Goal: Task Accomplishment & Management: Manage account settings

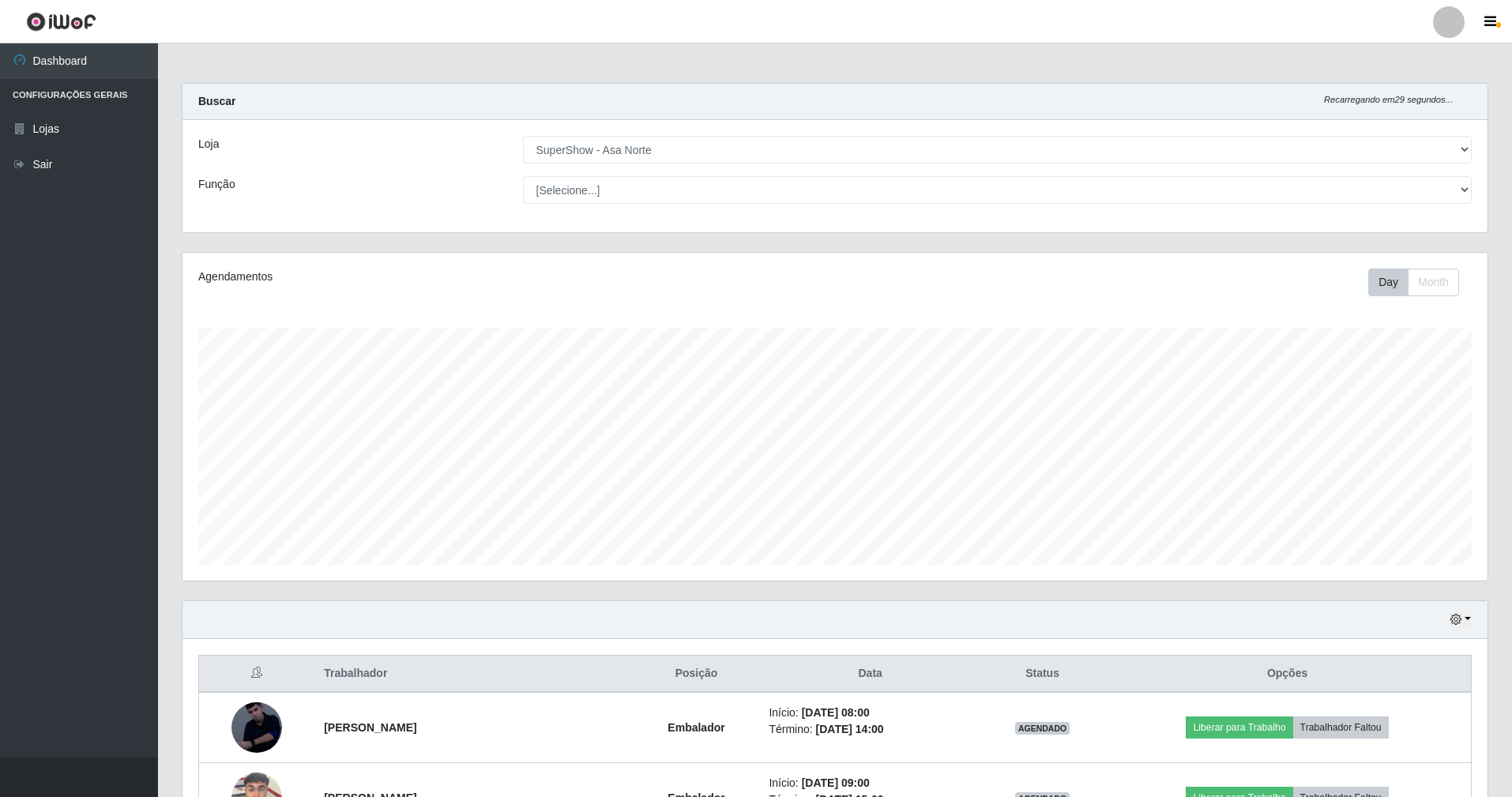
select select "71"
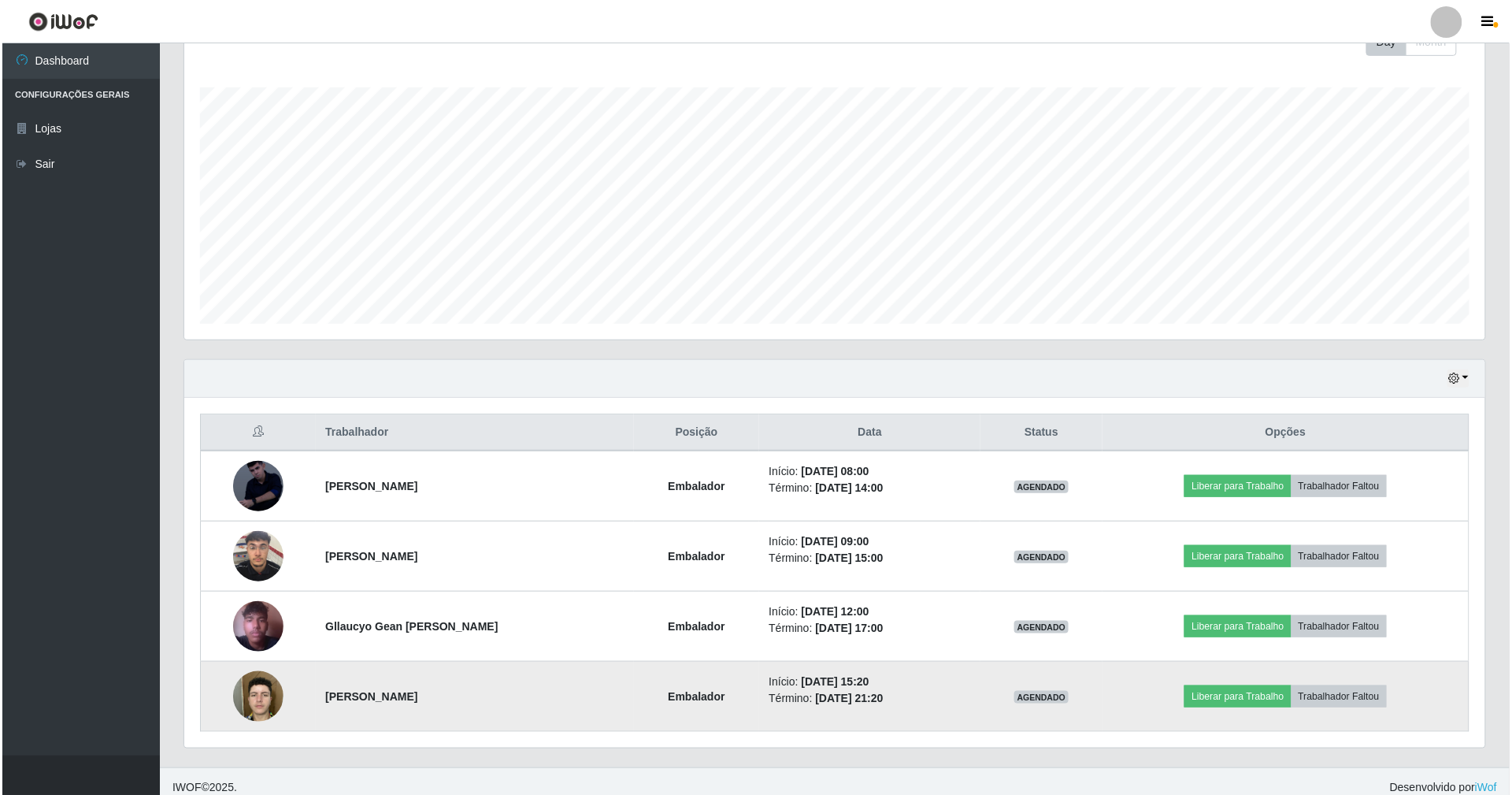
scroll to position [255, 0]
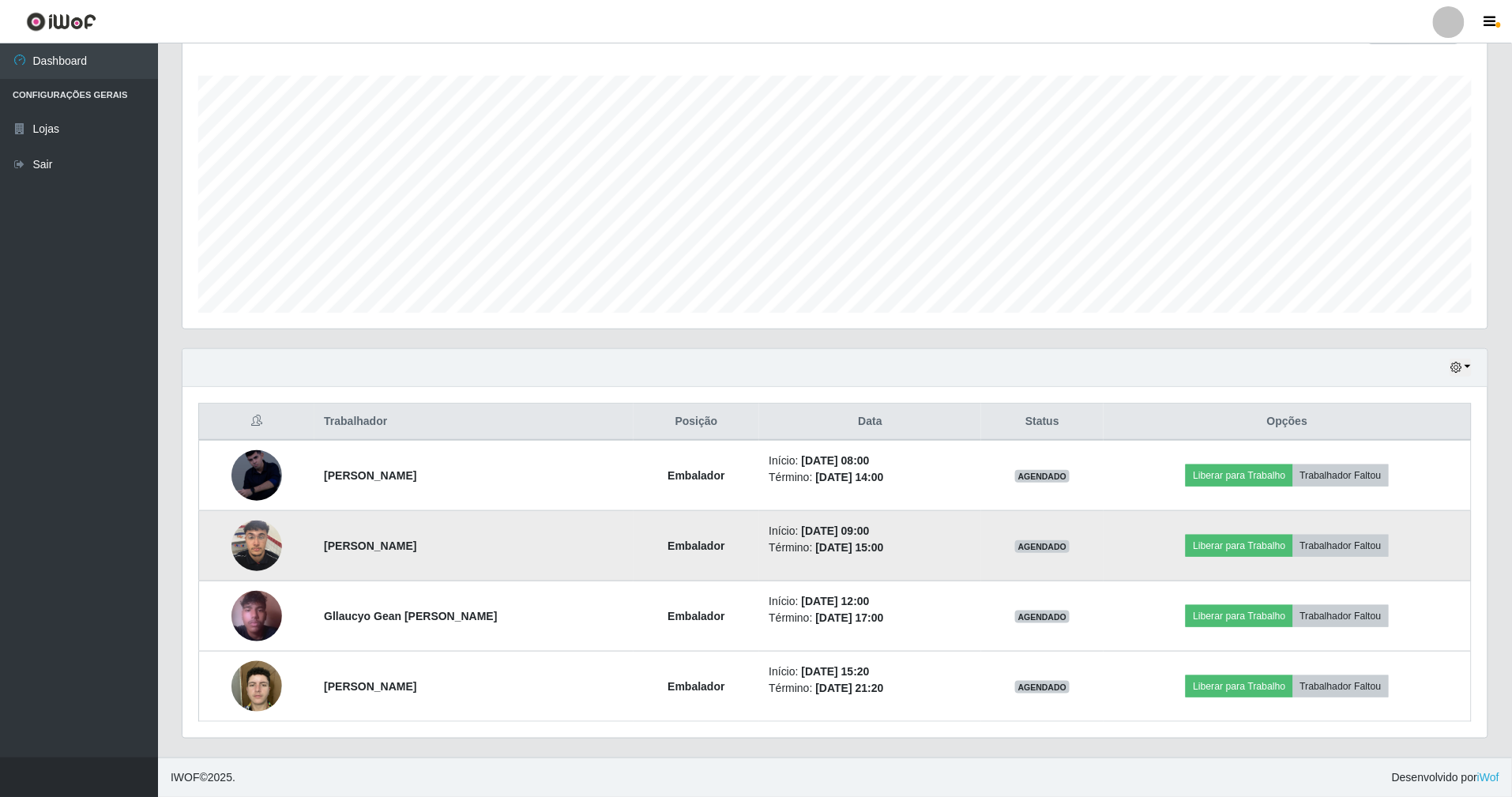
click at [250, 535] on img at bounding box center [257, 545] width 50 height 68
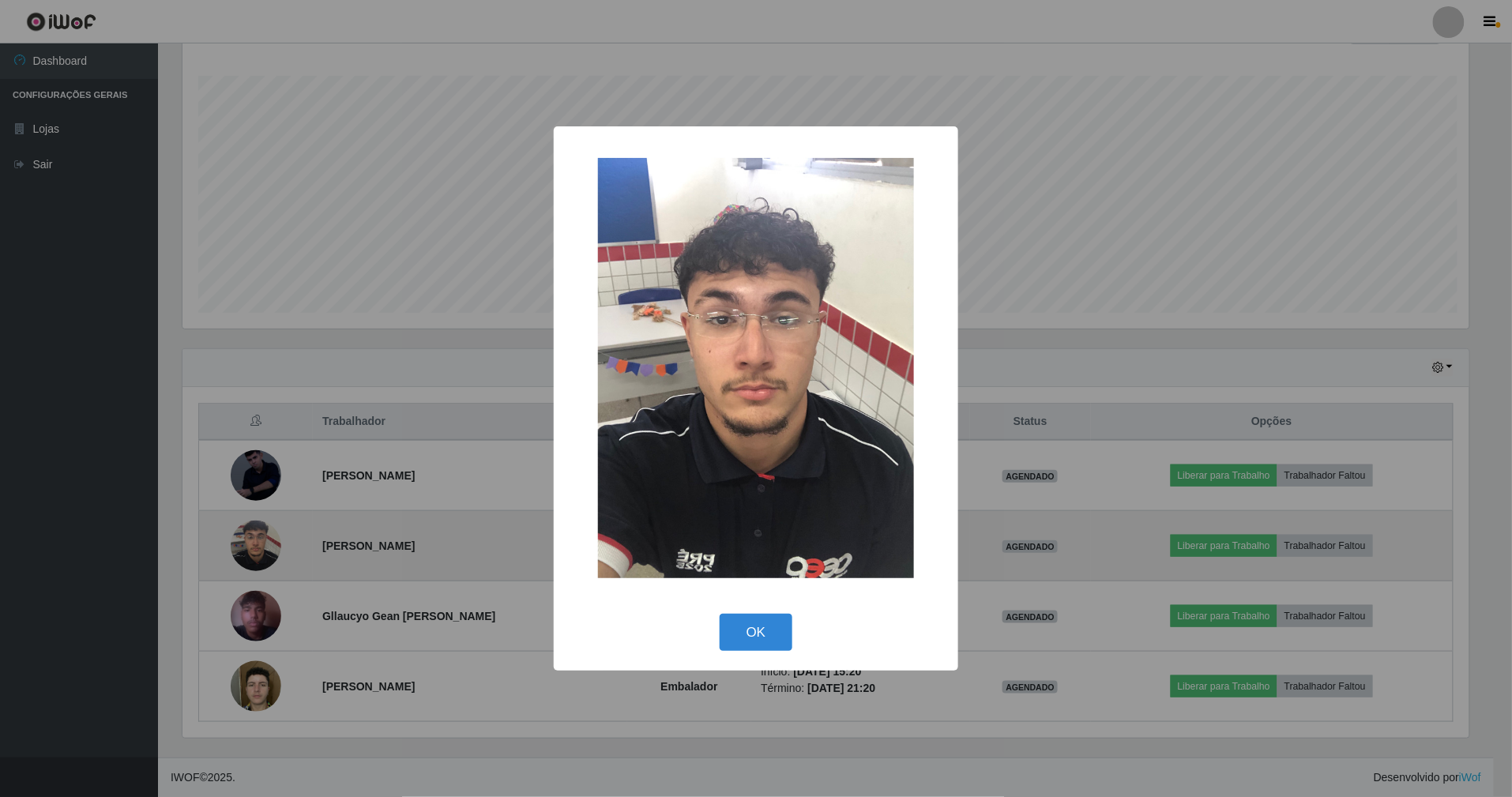
scroll to position [329, 1291]
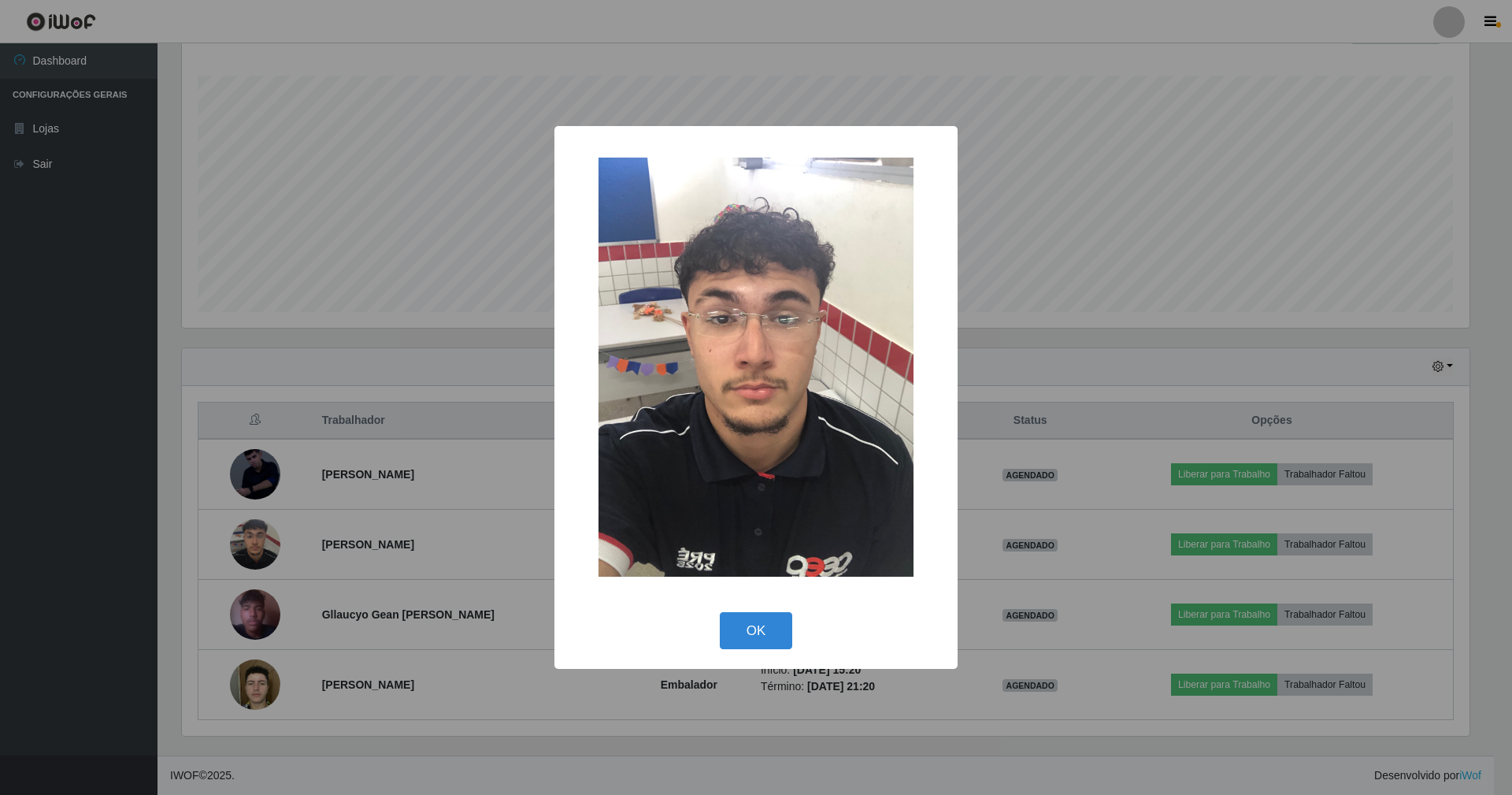
click at [423, 389] on div "× OK Cancel" at bounding box center [756, 397] width 1512 height 795
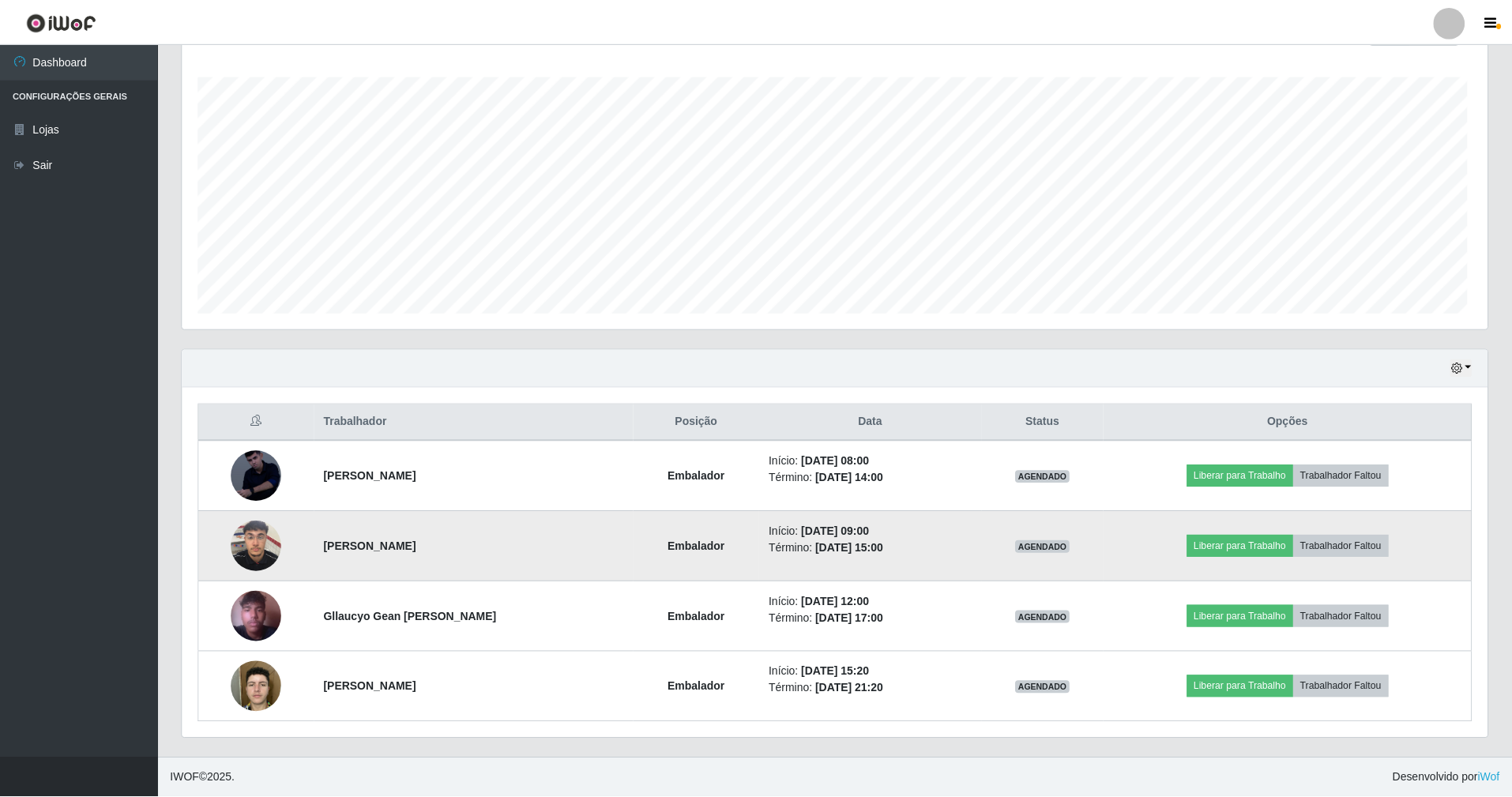
scroll to position [329, 1306]
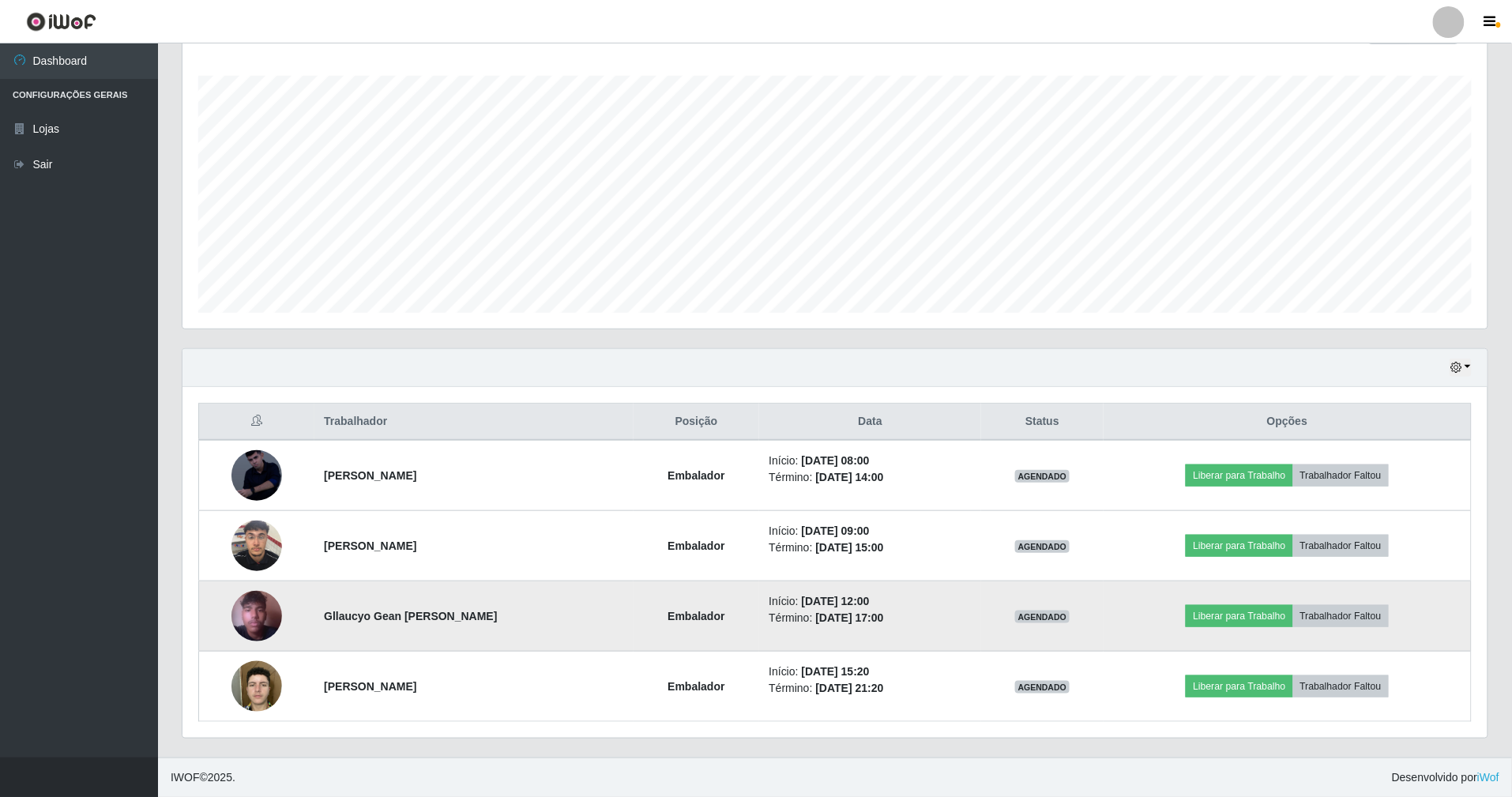
click at [262, 601] on img at bounding box center [257, 616] width 50 height 90
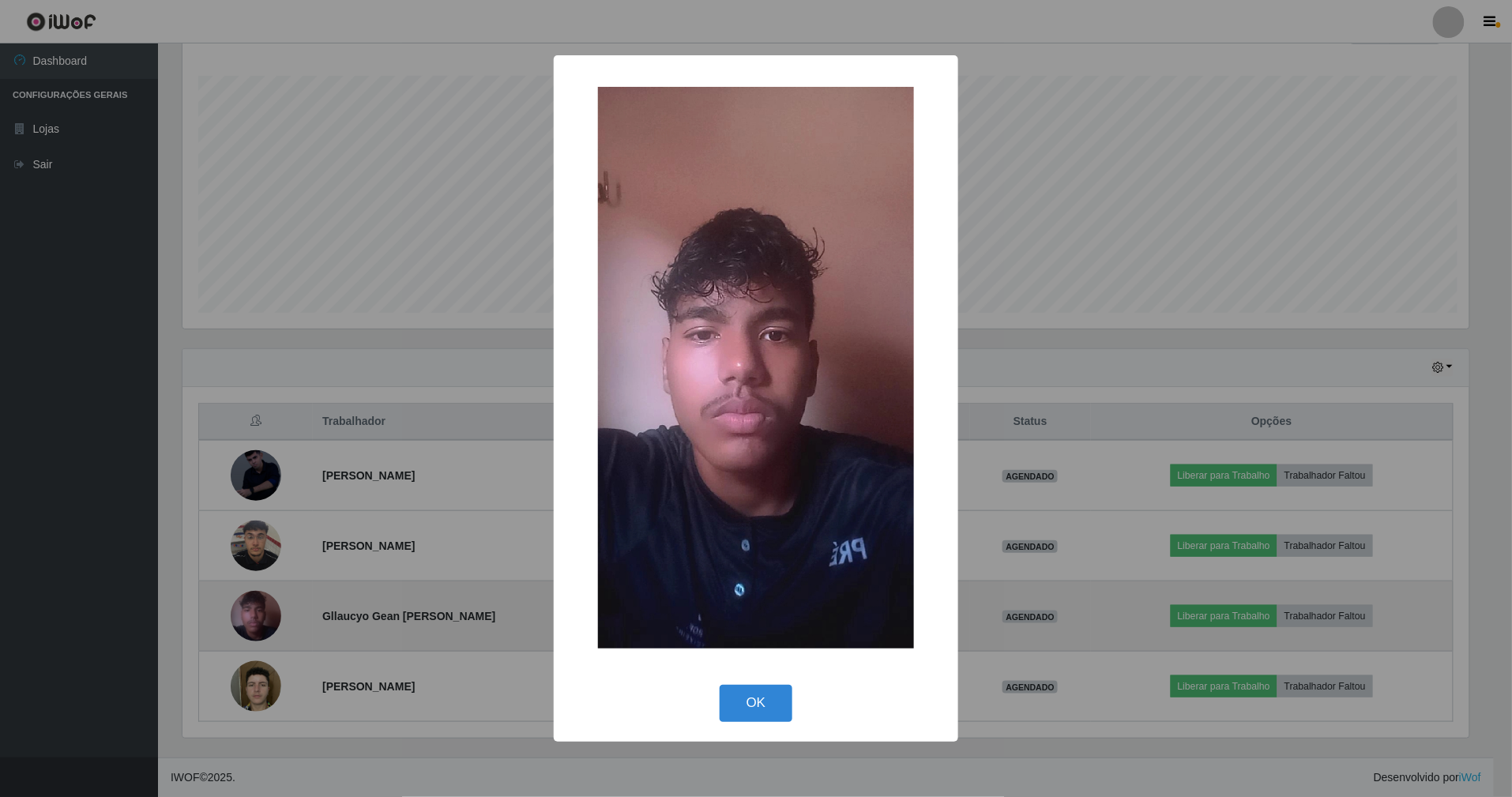
scroll to position [329, 1291]
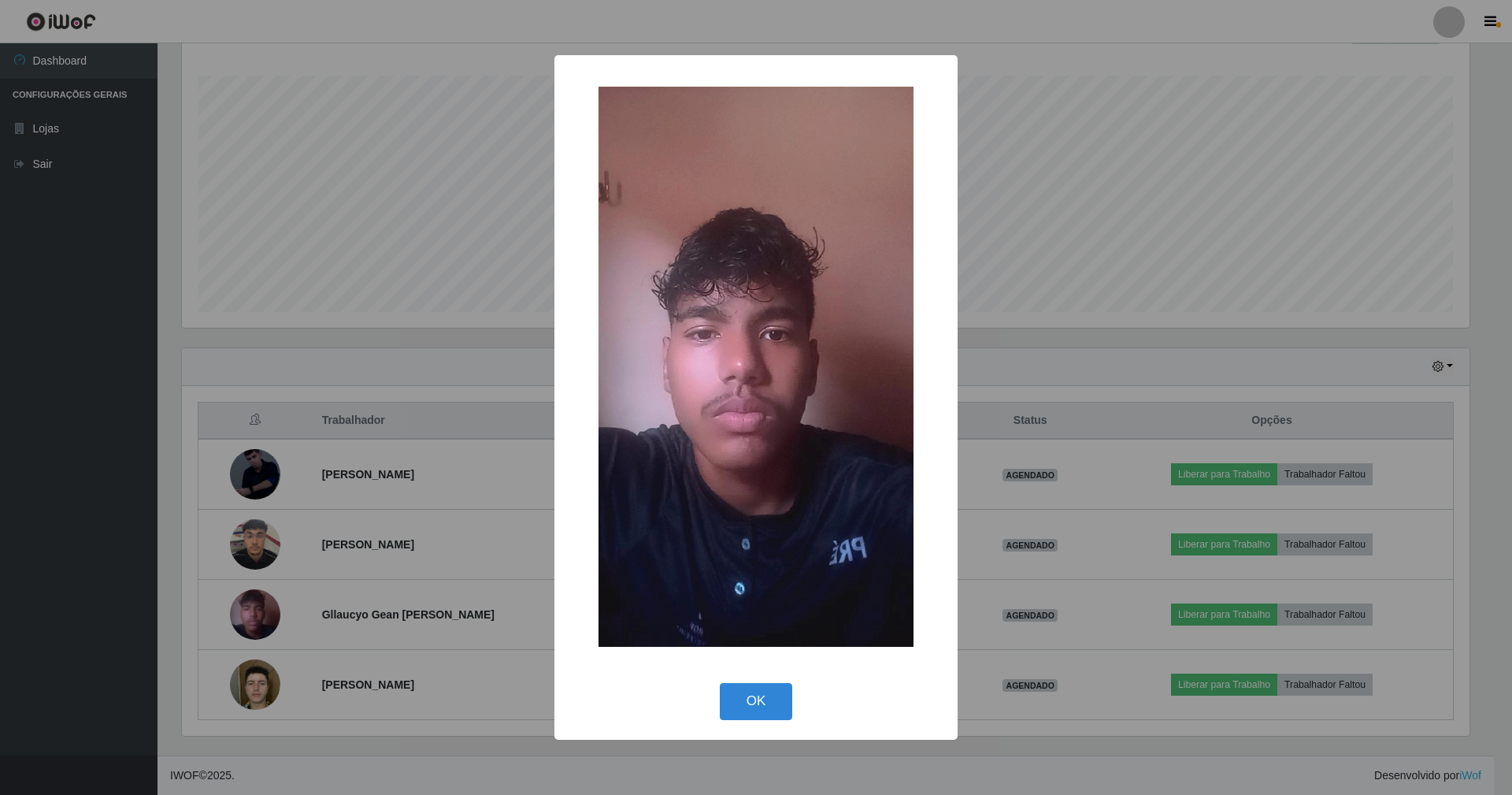
click at [444, 387] on div "× OK Cancel" at bounding box center [756, 397] width 1512 height 795
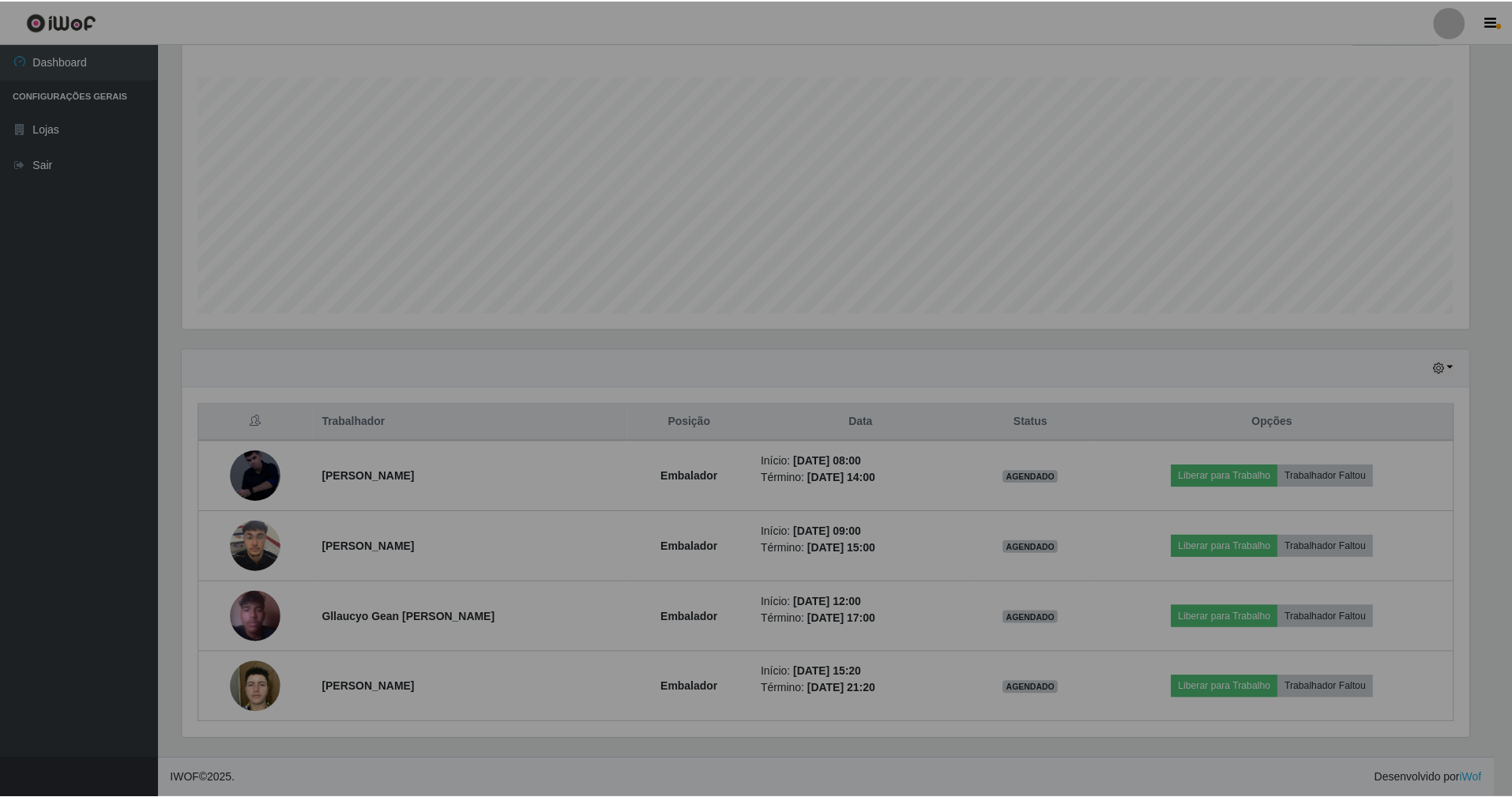
scroll to position [329, 1306]
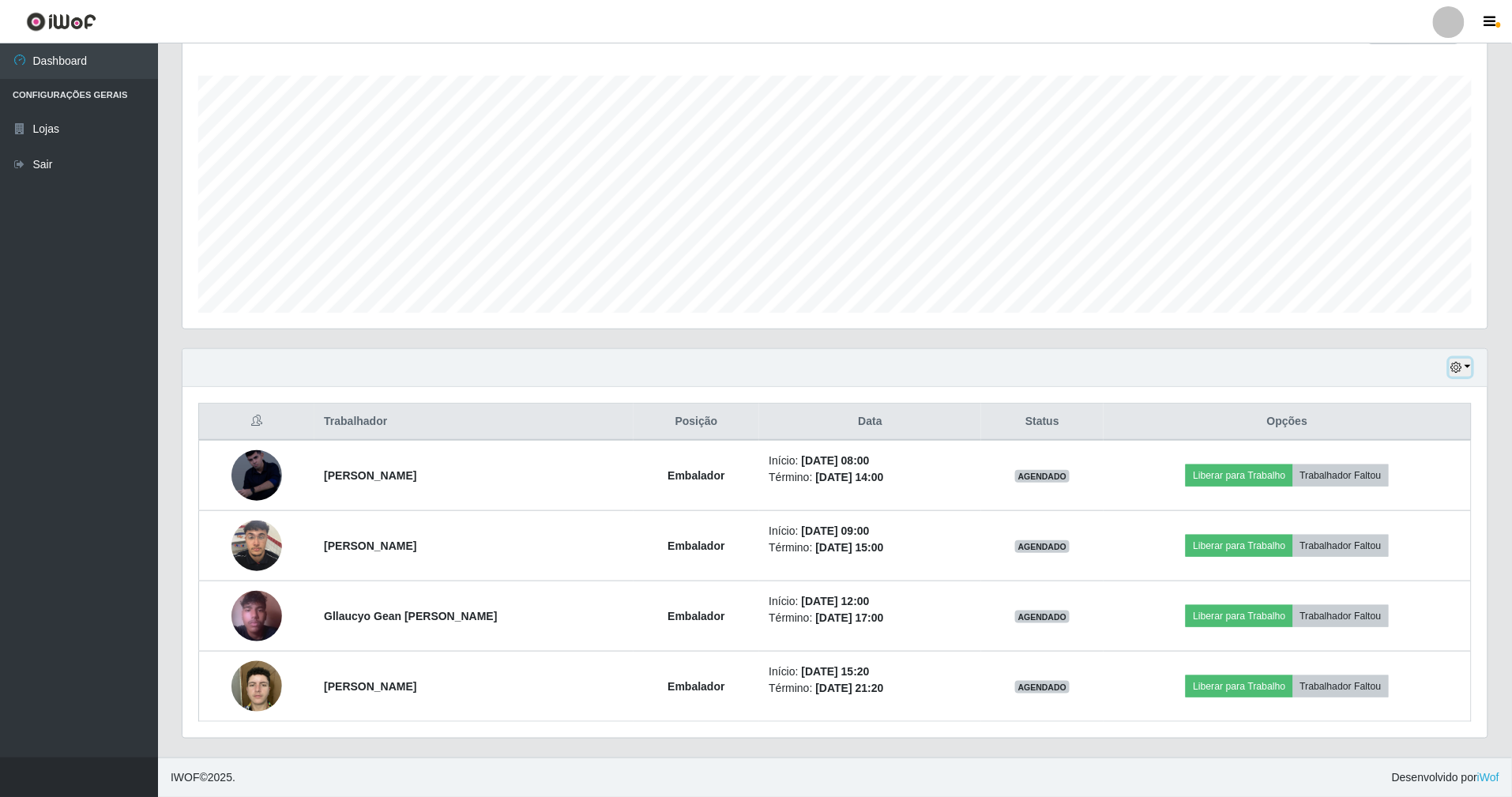
click at [1458, 362] on icon "button" at bounding box center [1456, 367] width 11 height 11
click at [1420, 425] on button "1 dia" at bounding box center [1409, 429] width 125 height 33
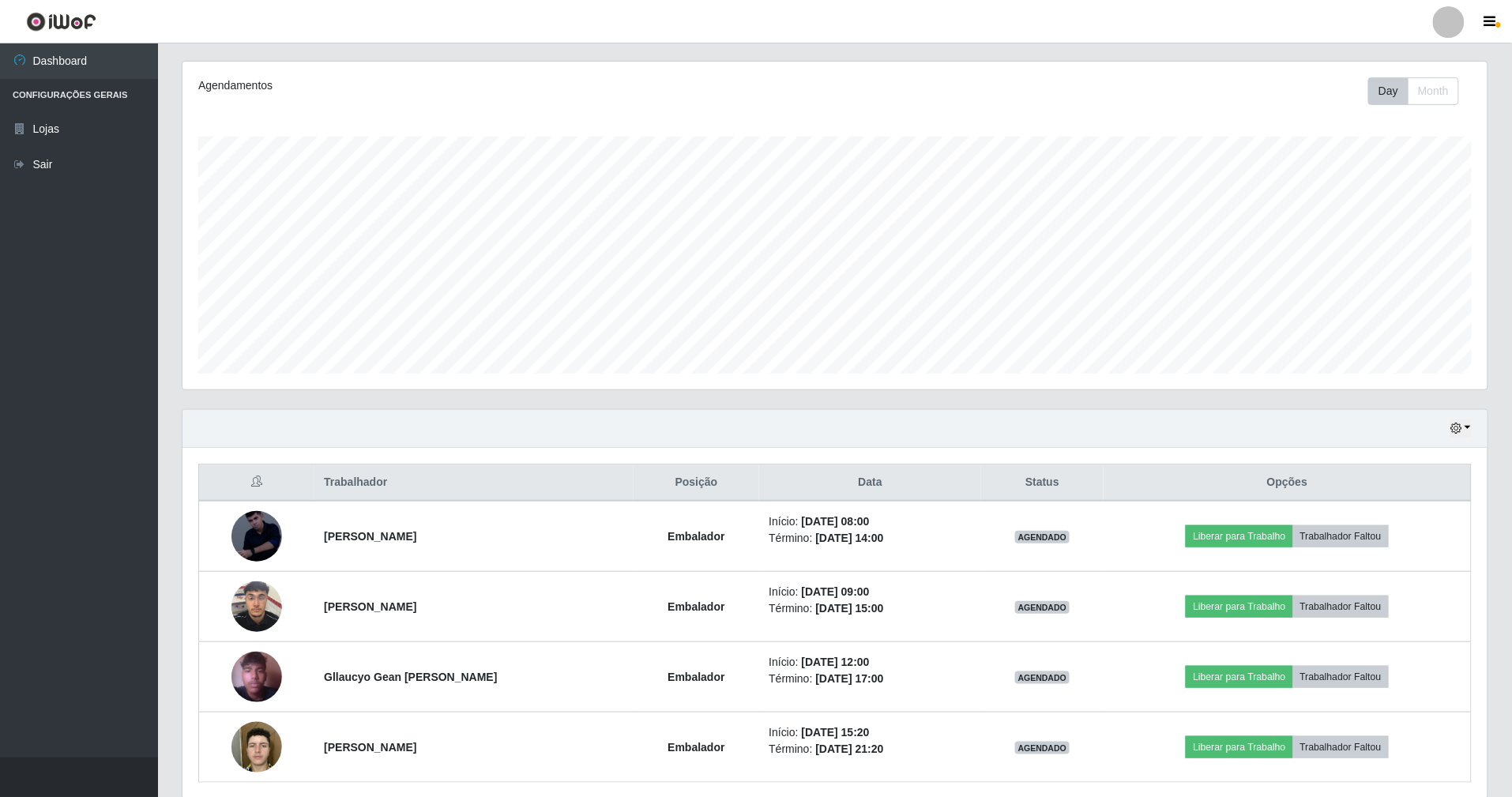
scroll to position [256, 0]
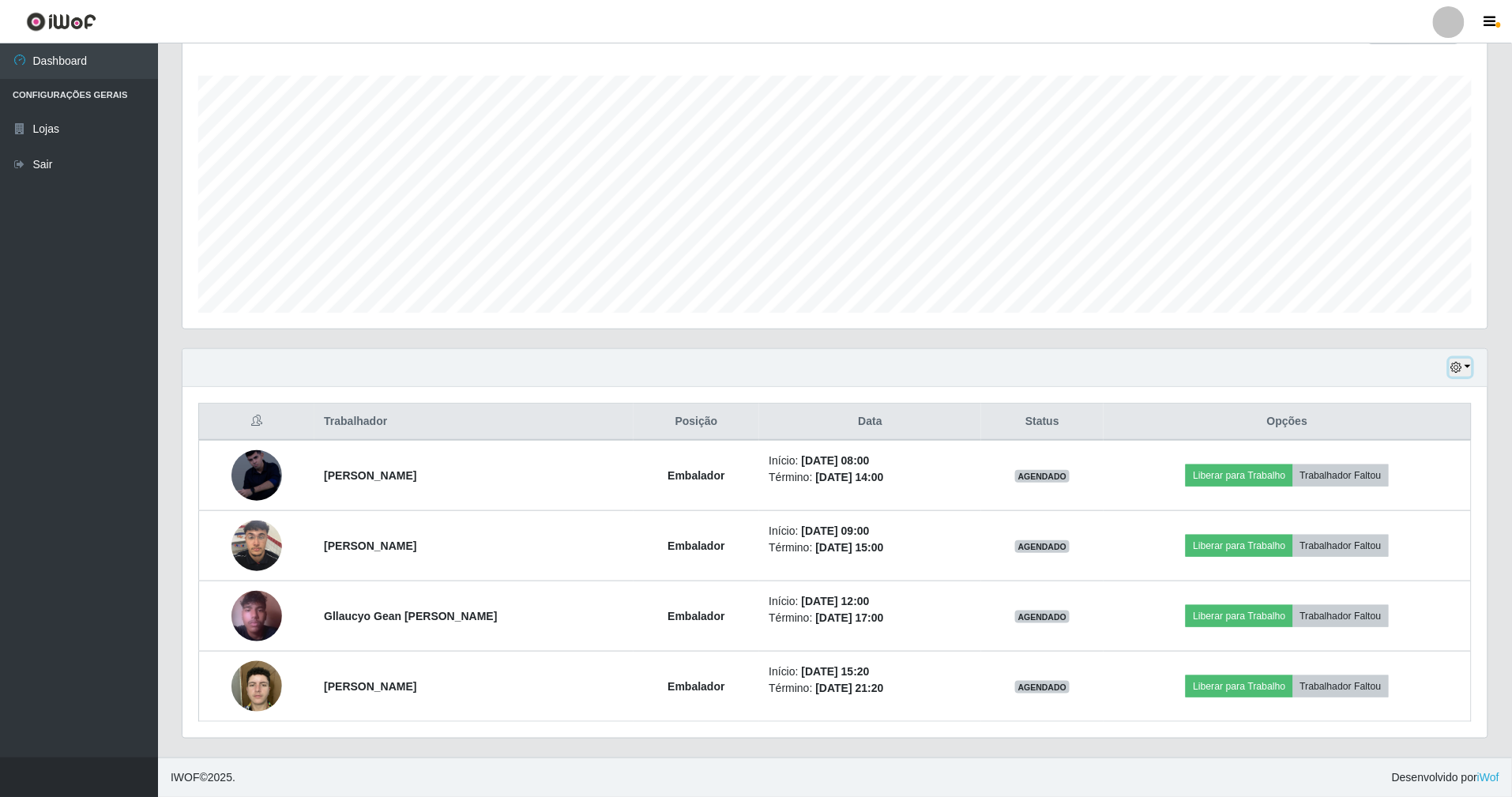
click at [1459, 358] on button "button" at bounding box center [1461, 367] width 23 height 18
click at [1410, 457] on button "3 dias" at bounding box center [1409, 462] width 125 height 33
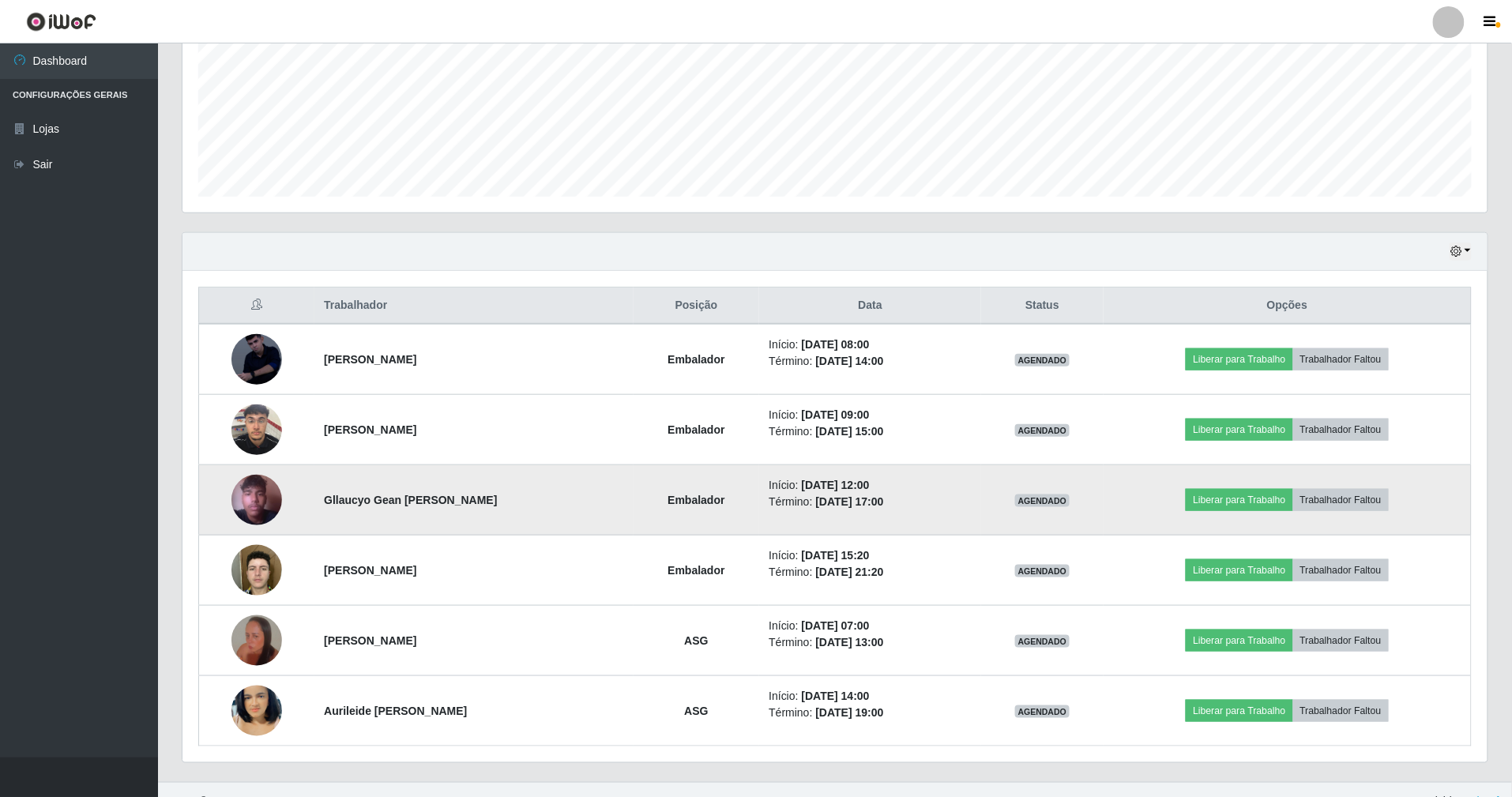
scroll to position [396, 0]
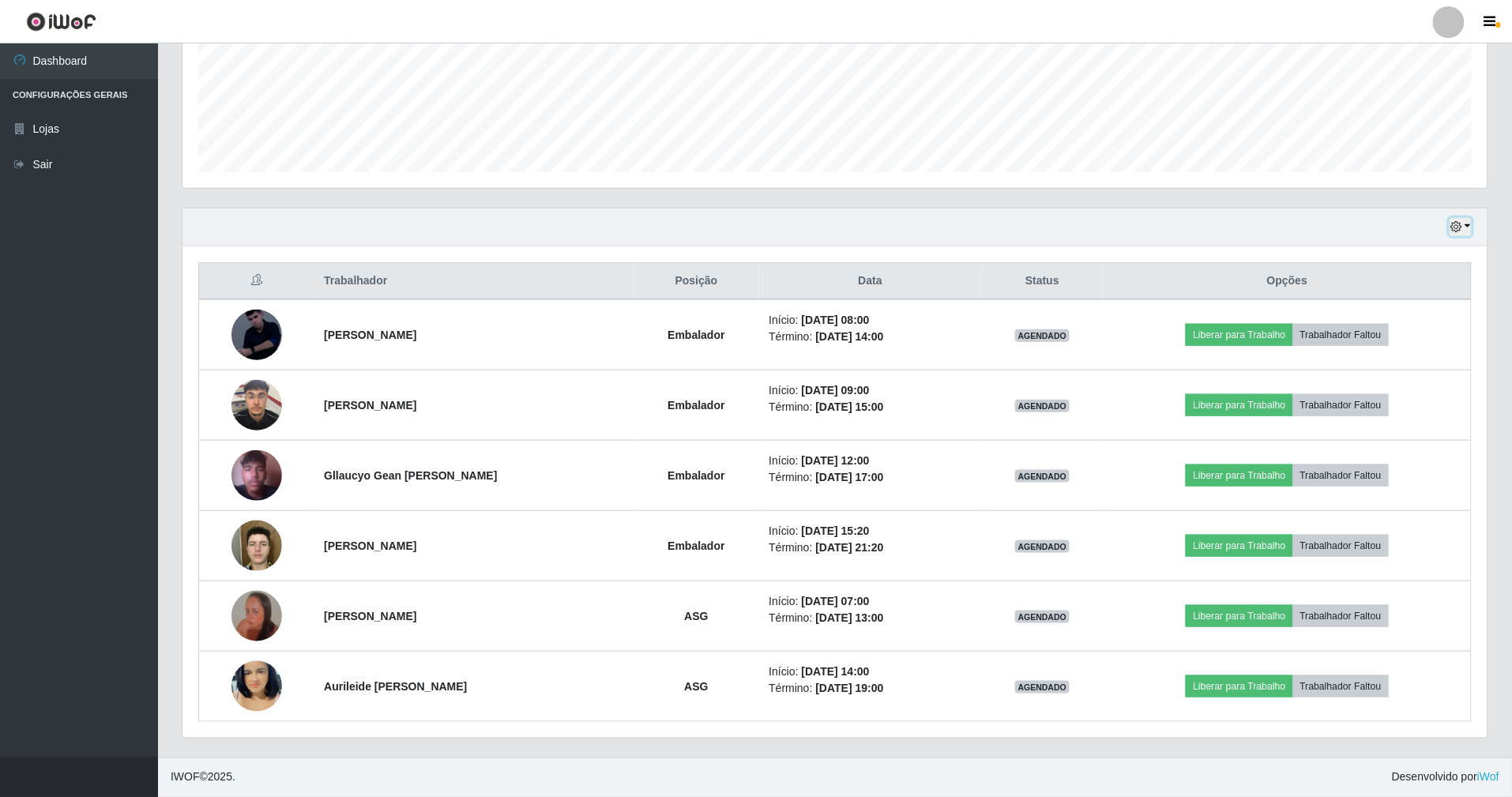
click at [1454, 222] on icon "button" at bounding box center [1456, 227] width 11 height 11
click at [1405, 349] on button "1 Semana" at bounding box center [1409, 354] width 125 height 33
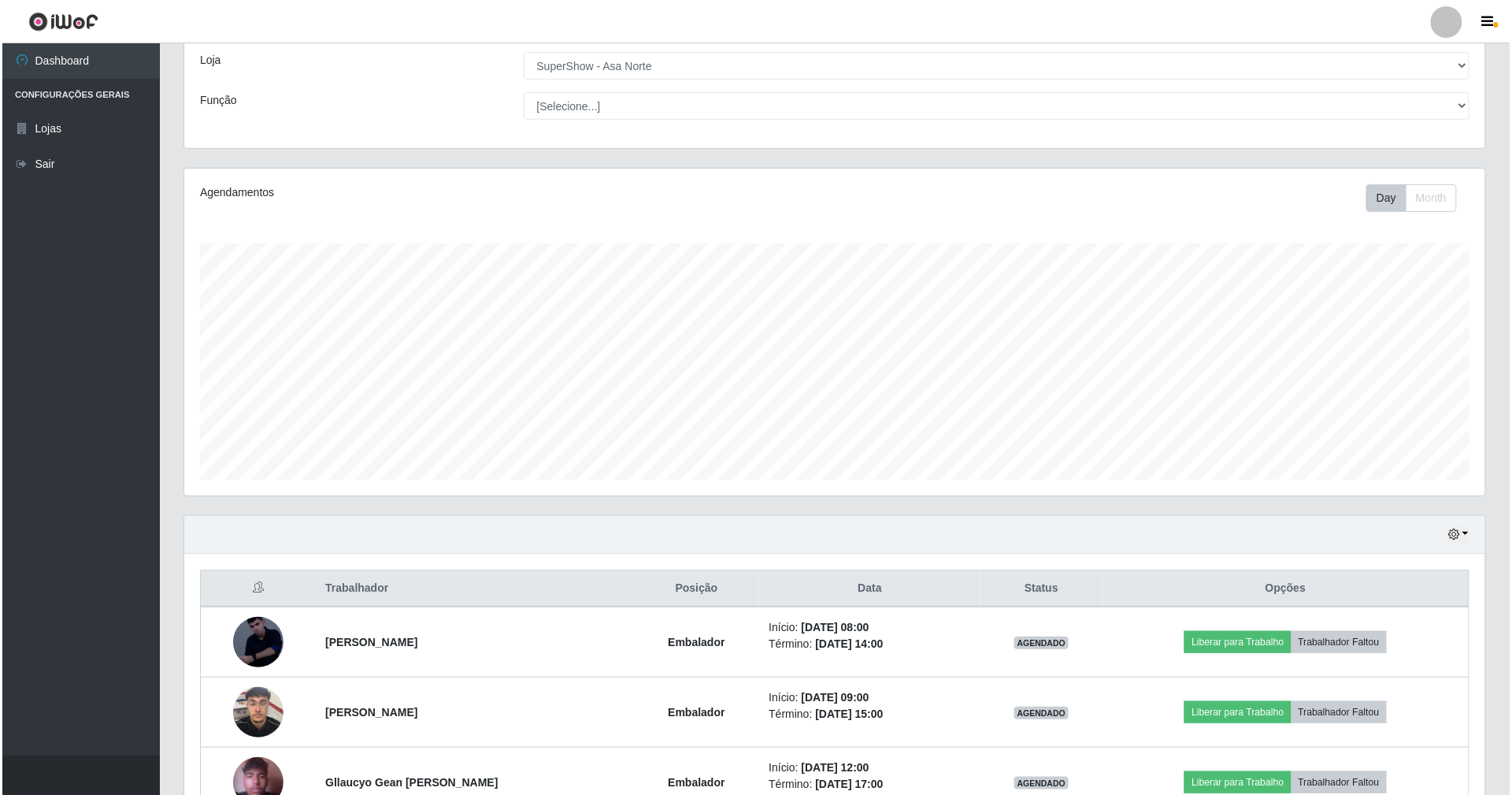
scroll to position [0, 0]
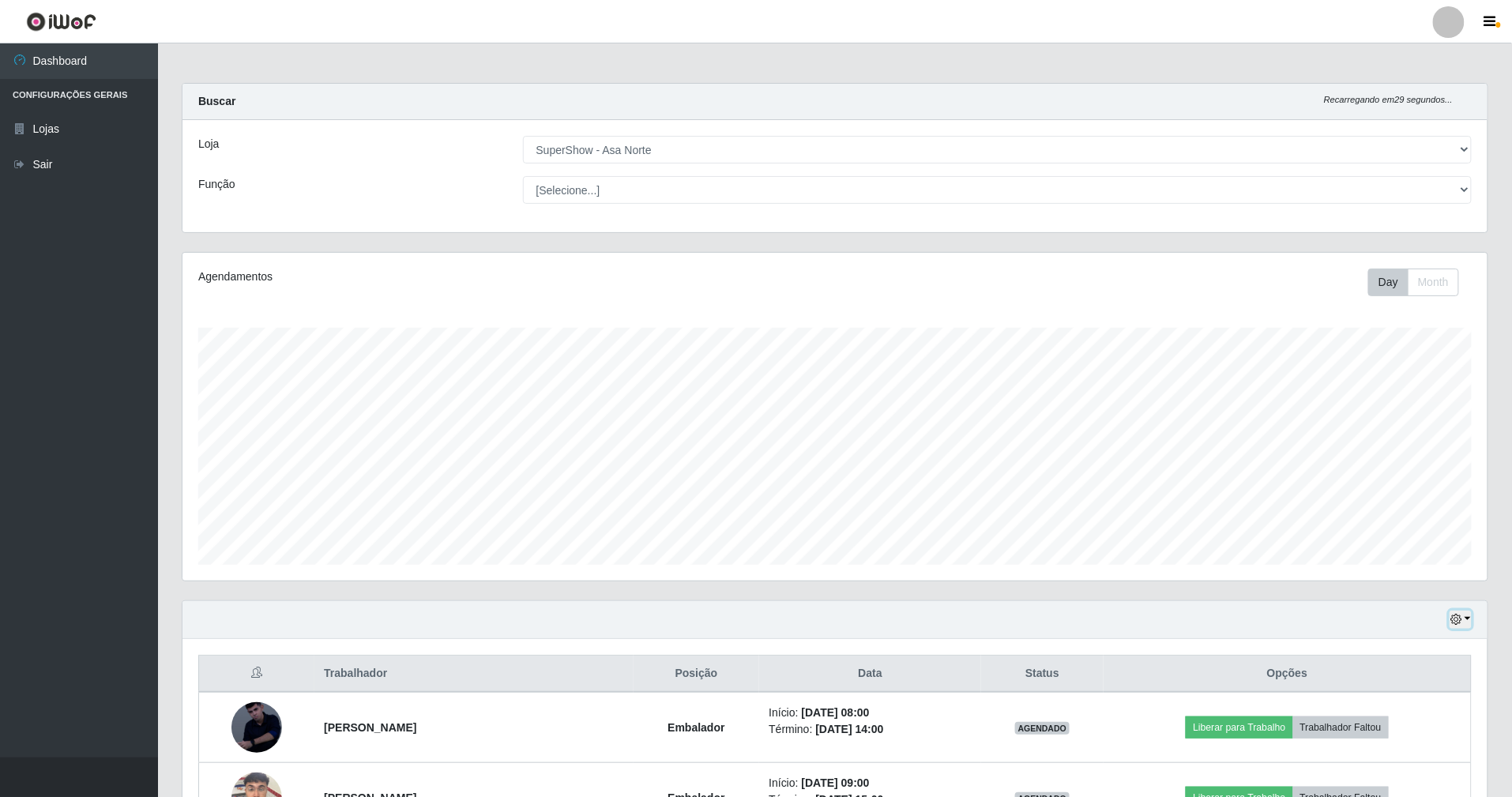
click at [1454, 614] on icon "button" at bounding box center [1456, 619] width 11 height 11
click at [1398, 458] on button "Hoje" at bounding box center [1409, 459] width 125 height 33
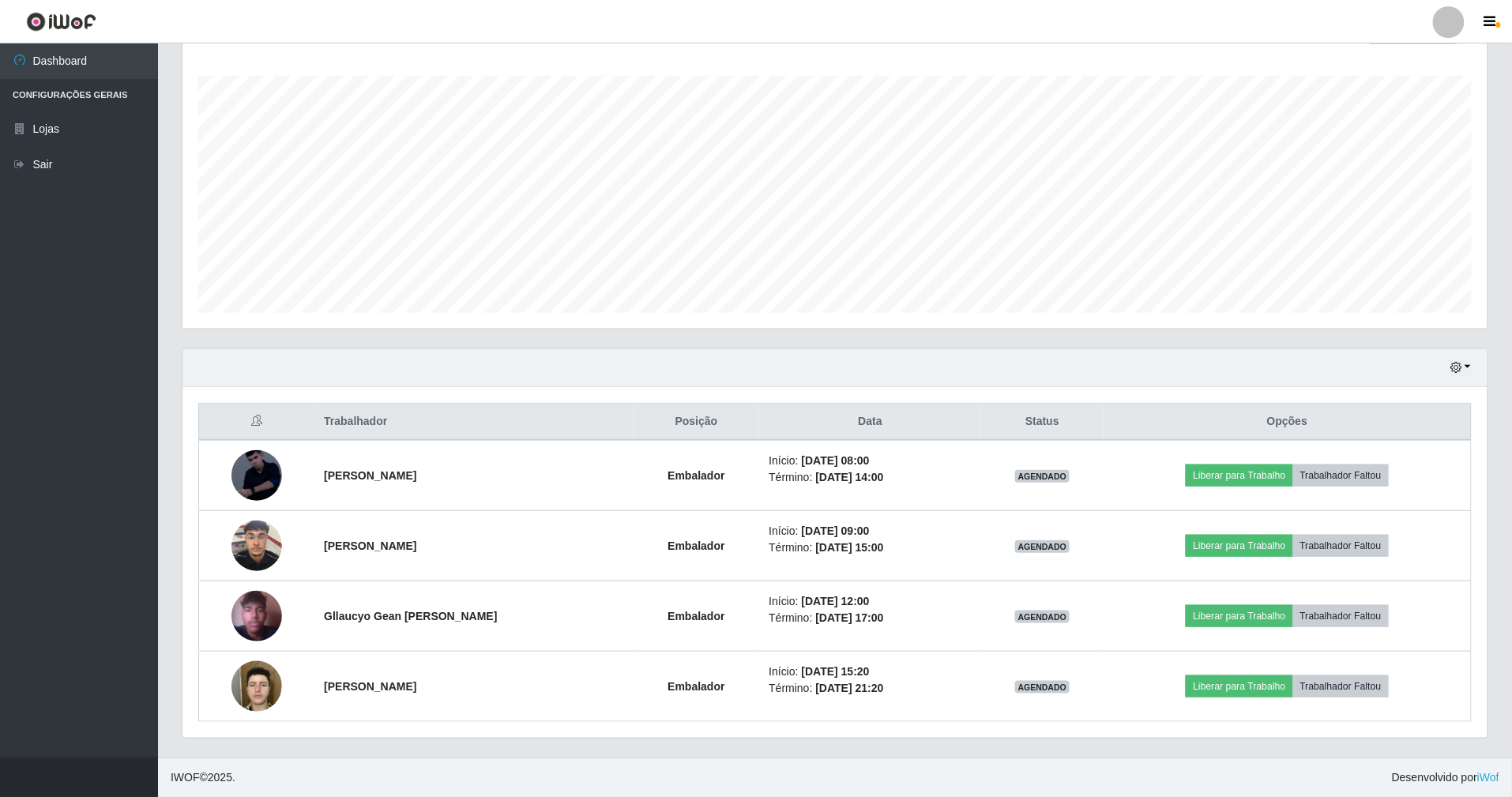
click at [1037, 333] on div "Agendamentos Day Month 09/08 Agendamentos 35" at bounding box center [835, 174] width 1331 height 349
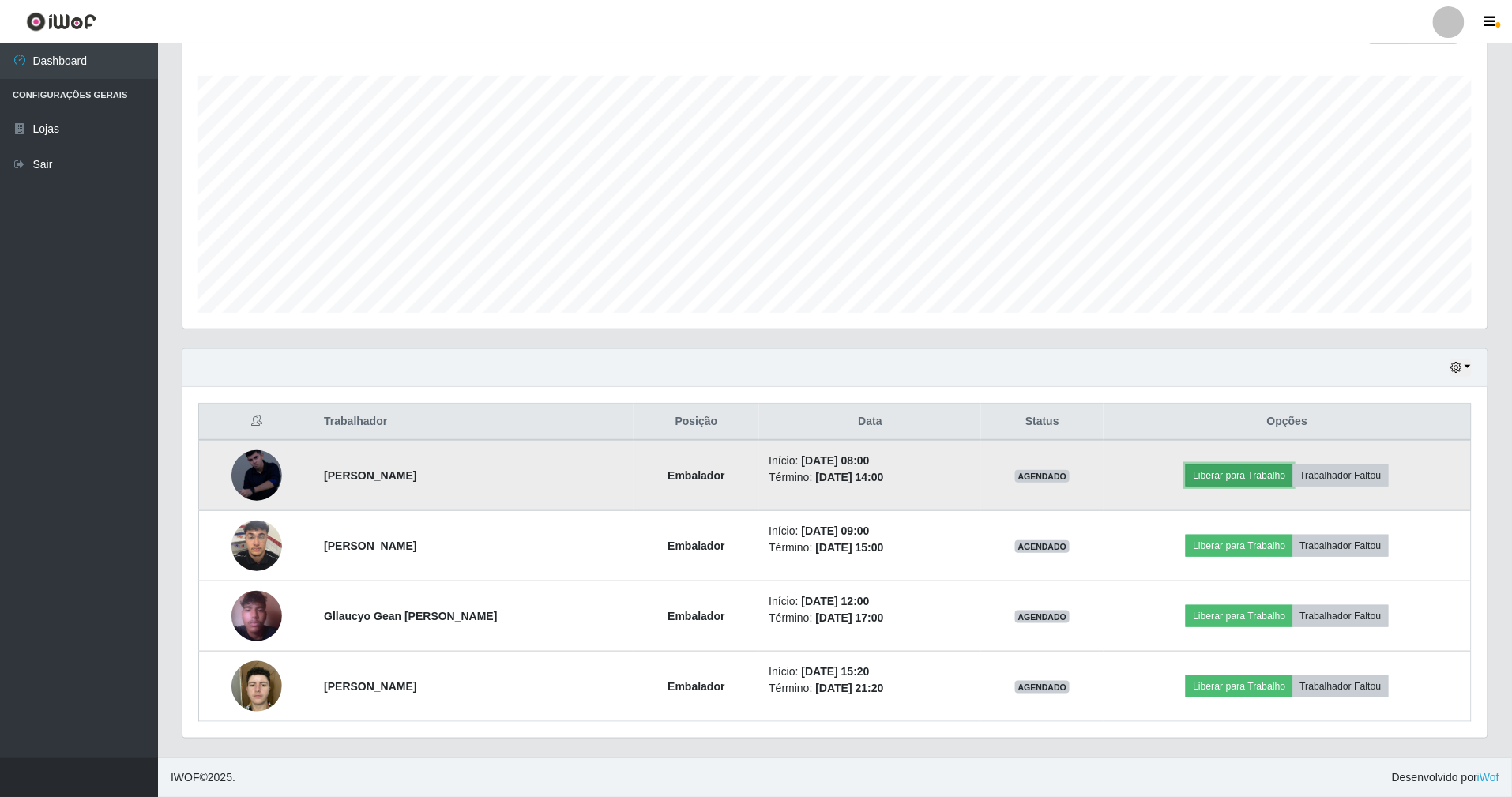
click at [1271, 471] on button "Liberar para Trabalho" at bounding box center [1239, 475] width 106 height 23
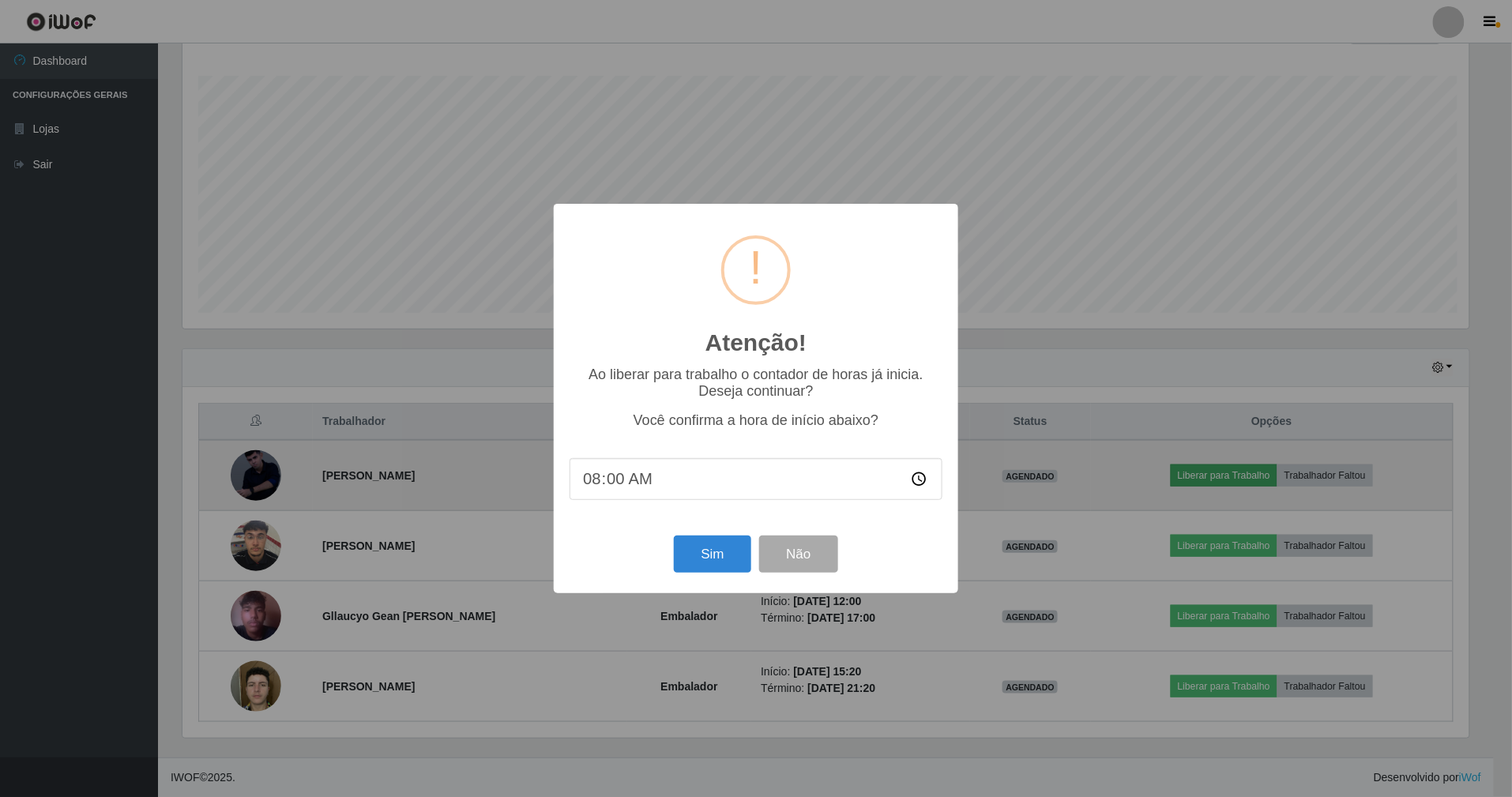
scroll to position [329, 1291]
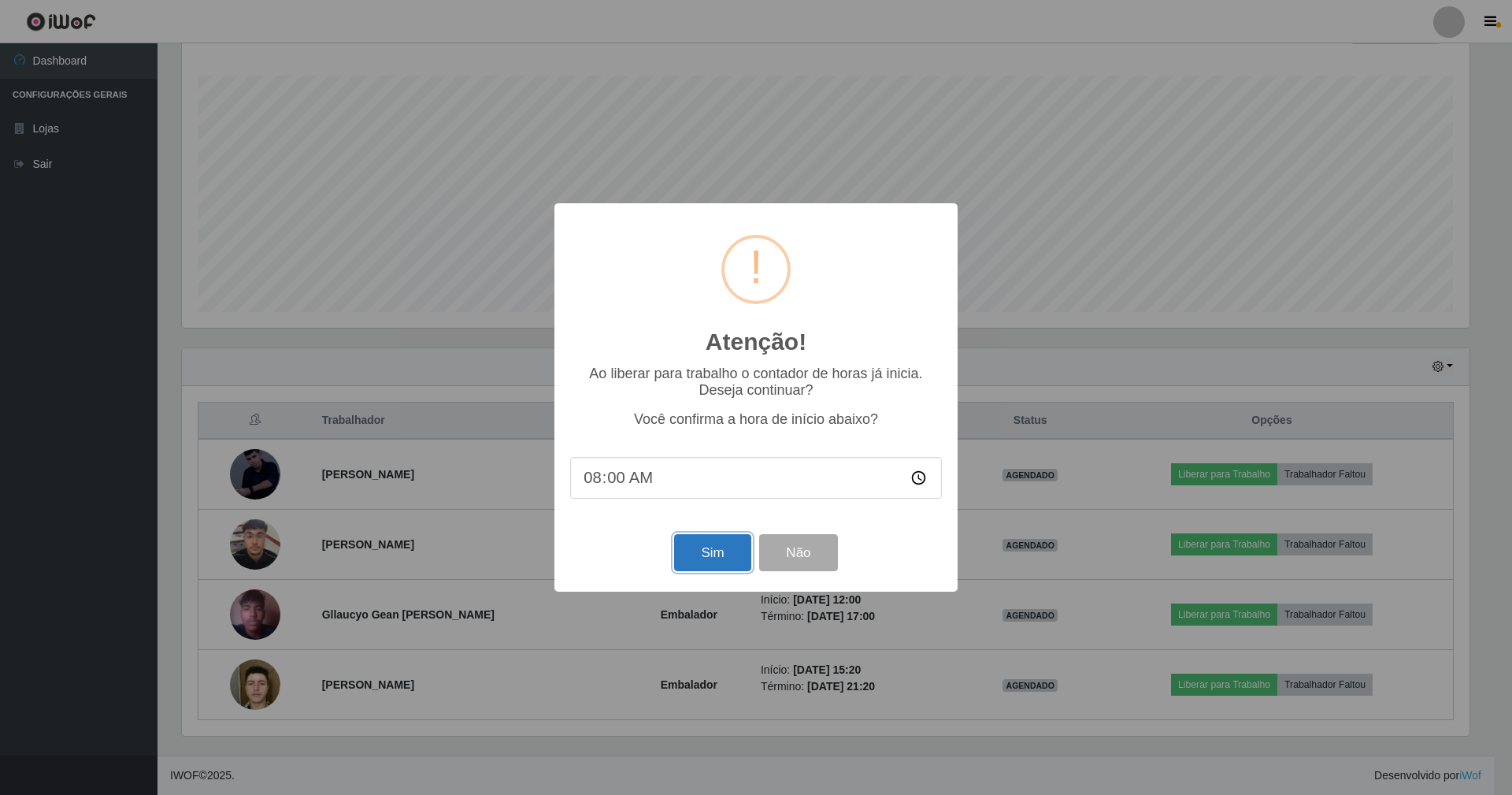
click at [734, 561] on button "Sim" at bounding box center [712, 552] width 76 height 37
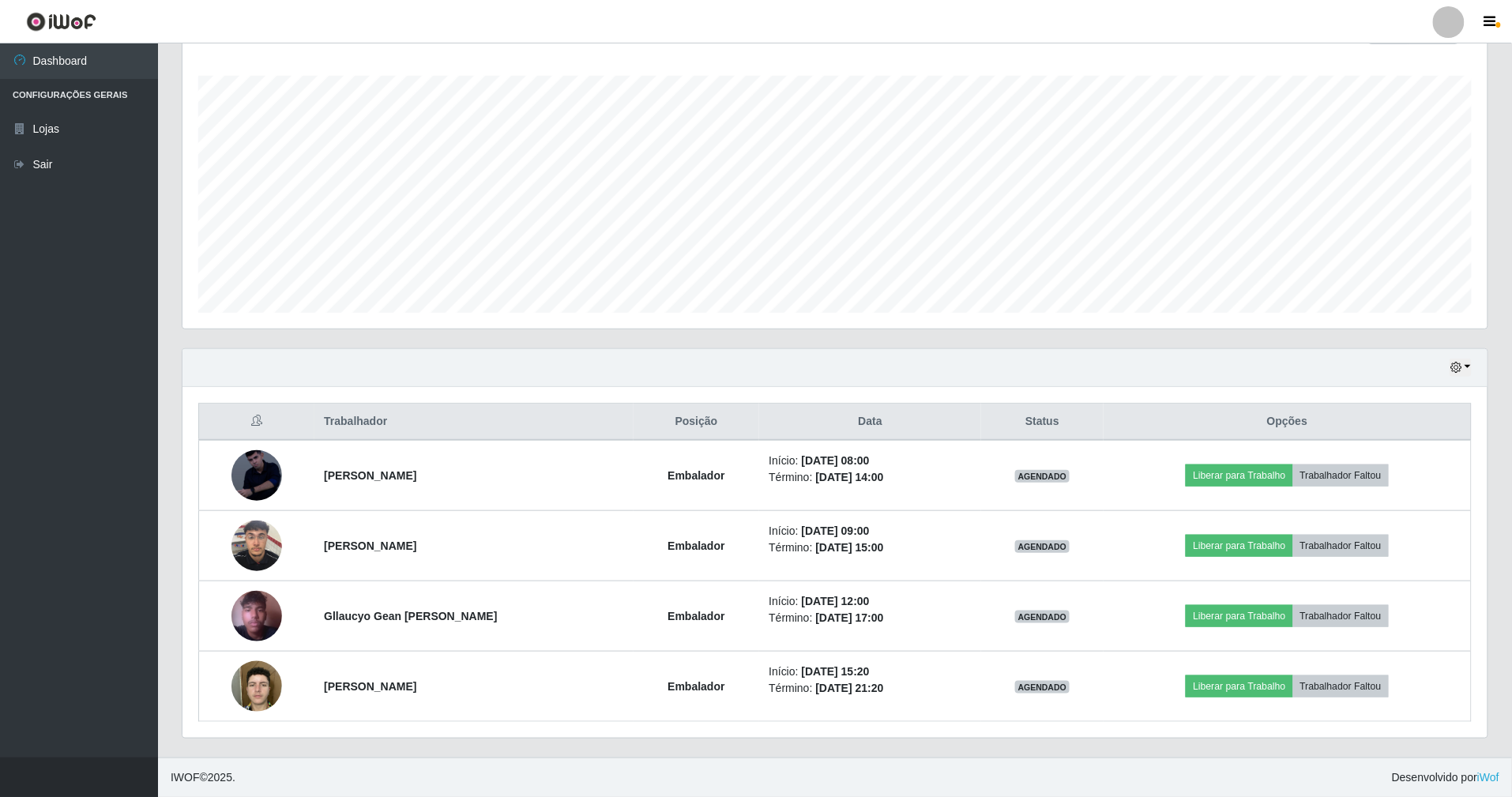
scroll to position [329, 1309]
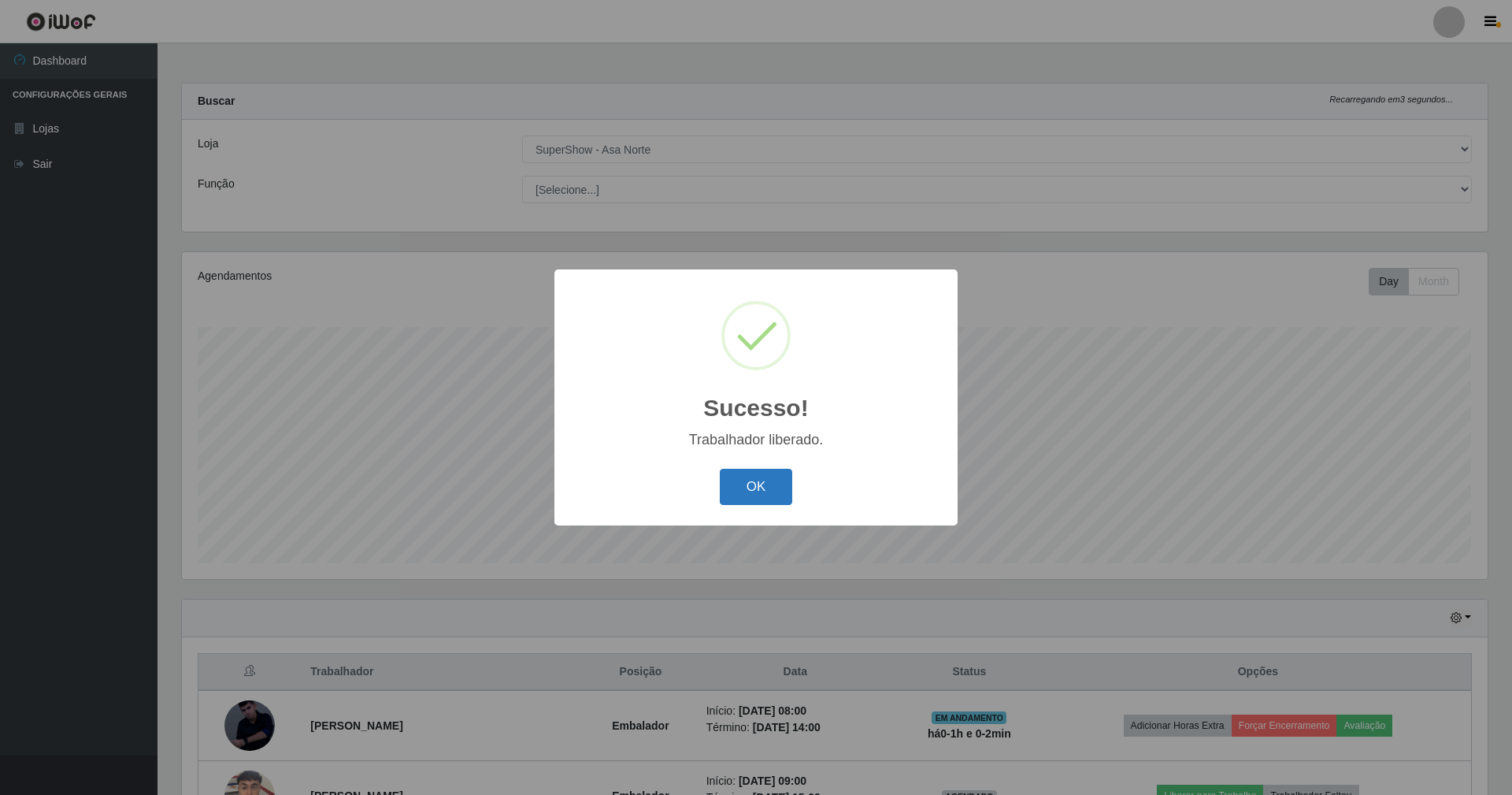
click at [772, 490] on button "OK" at bounding box center [757, 487] width 74 height 37
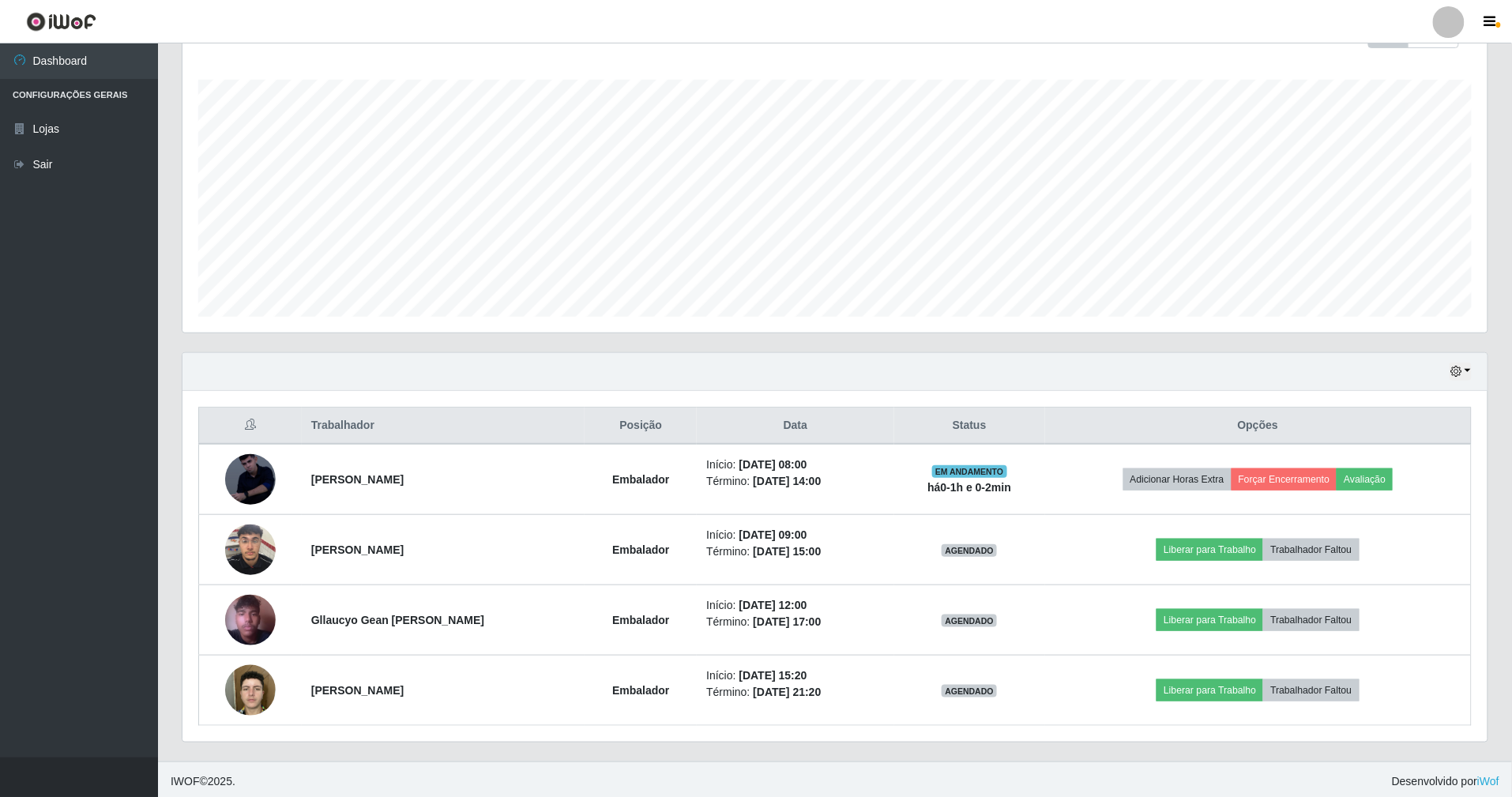
scroll to position [256, 0]
